Goal: Check status: Check status

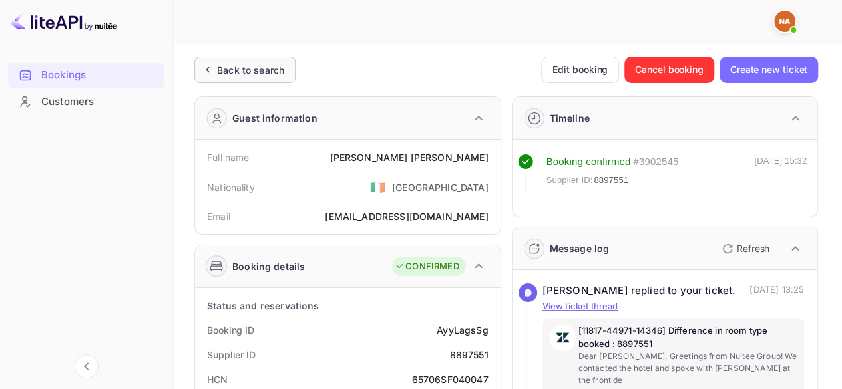
click at [209, 75] on icon at bounding box center [207, 69] width 14 height 13
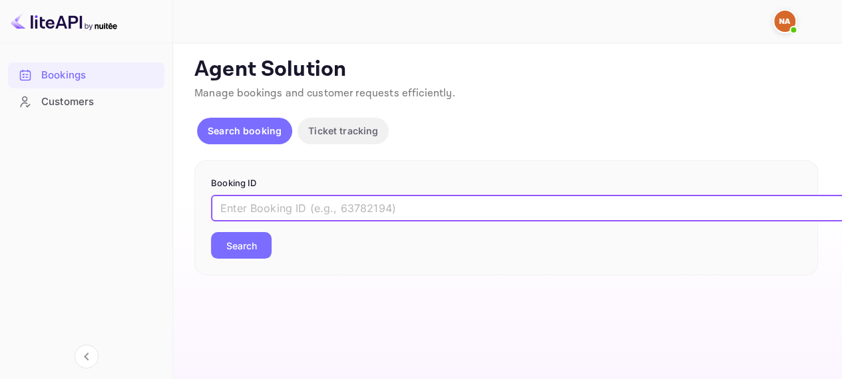
click at [353, 211] on input "text" at bounding box center [543, 208] width 665 height 27
paste input "9369632"
type input "9369632"
click at [211, 232] on button "Search" at bounding box center [241, 245] width 61 height 27
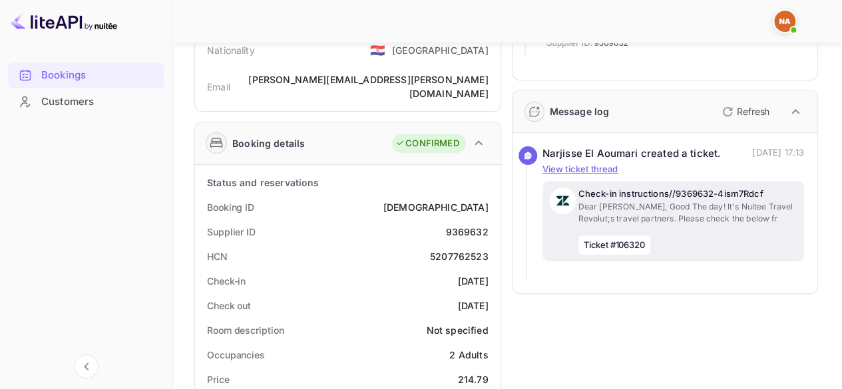
scroll to position [133, 0]
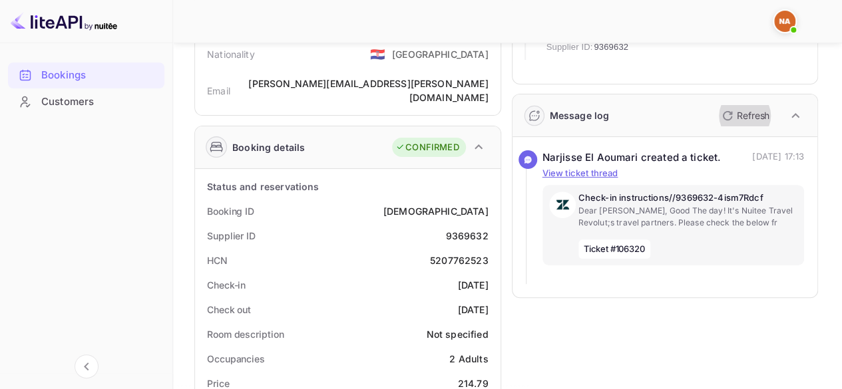
click at [725, 120] on icon "button" at bounding box center [727, 116] width 16 height 16
